Goal: Task Accomplishment & Management: Manage account settings

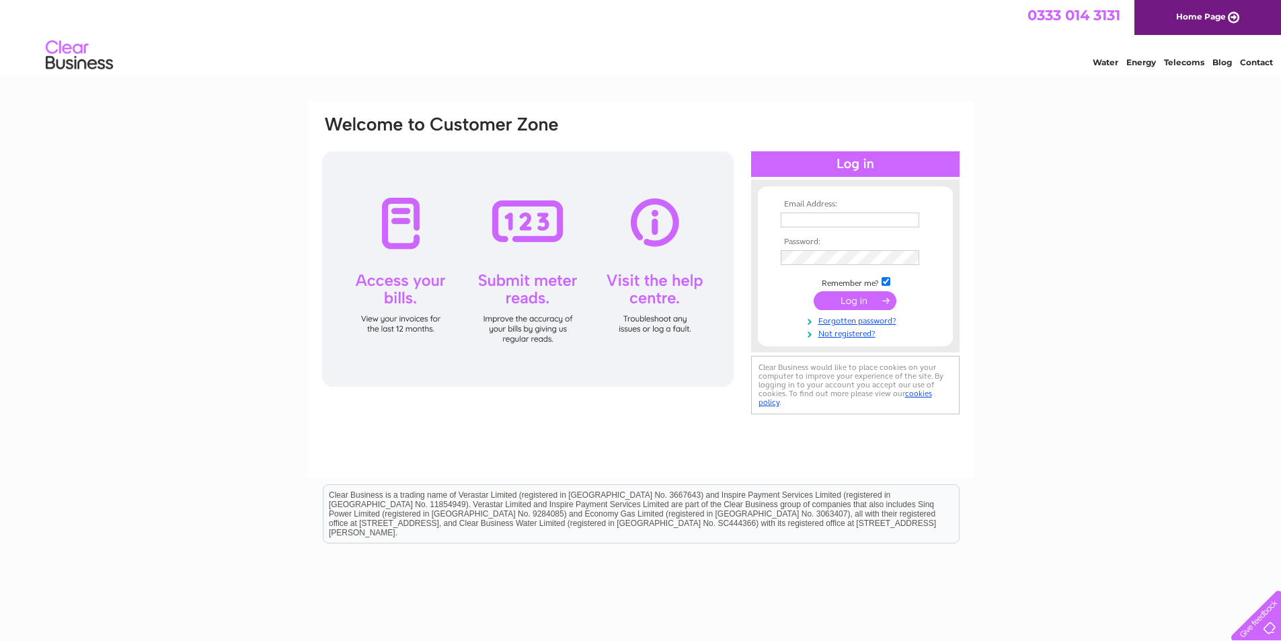
type input "[EMAIL_ADDRESS][DOMAIN_NAME]"
click at [404, 234] on div at bounding box center [527, 268] width 411 height 235
click at [863, 301] on input "submit" at bounding box center [855, 300] width 83 height 19
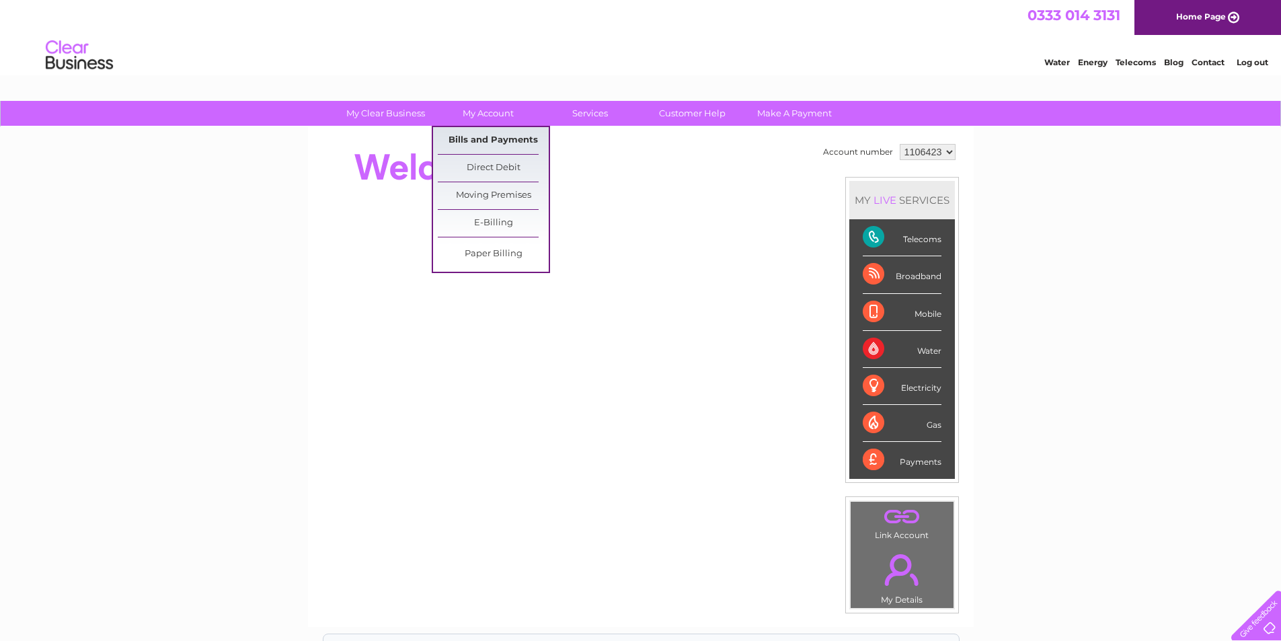
click at [496, 138] on link "Bills and Payments" at bounding box center [493, 140] width 111 height 27
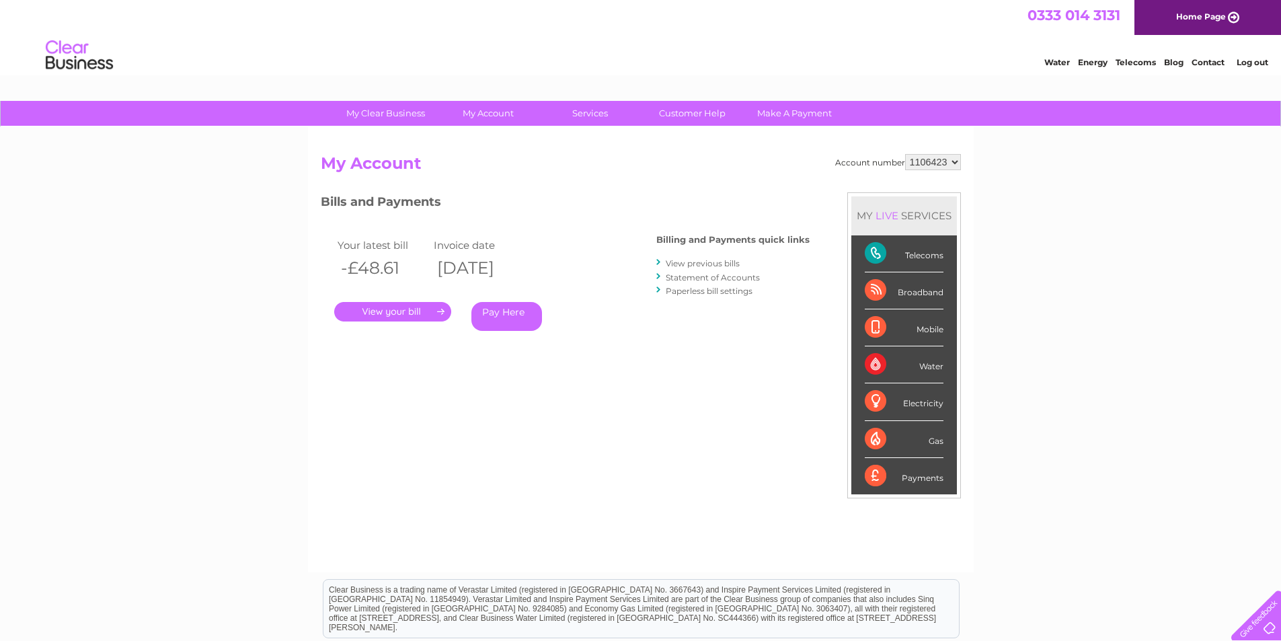
click at [396, 312] on link "." at bounding box center [392, 311] width 117 height 19
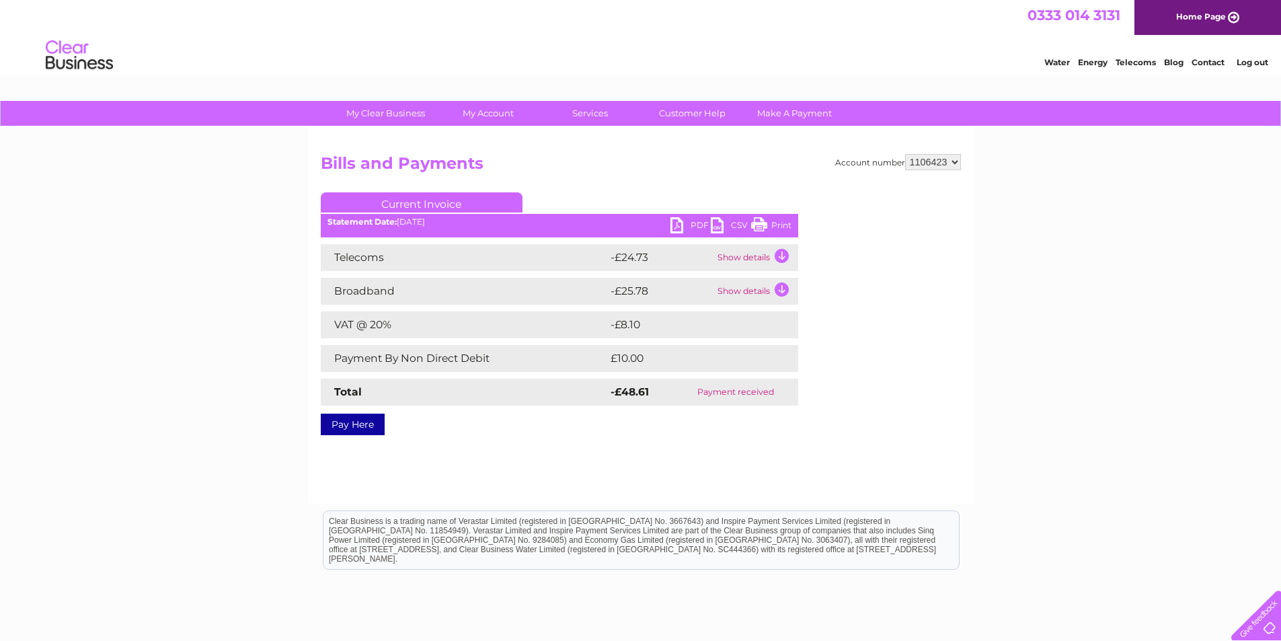
click at [678, 221] on link "PDF" at bounding box center [690, 226] width 40 height 19
